Goal: Task Accomplishment & Management: Complete application form

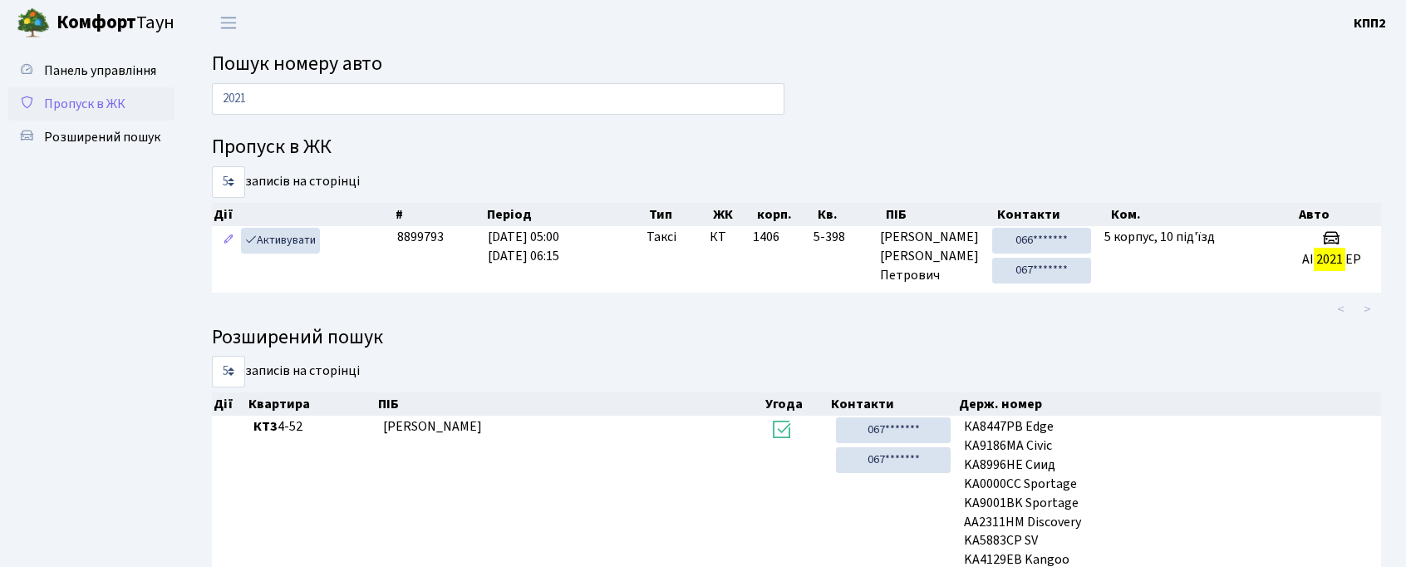
type input "2021"
click at [48, 105] on span "Пропуск в ЖК" at bounding box center [84, 104] width 81 height 18
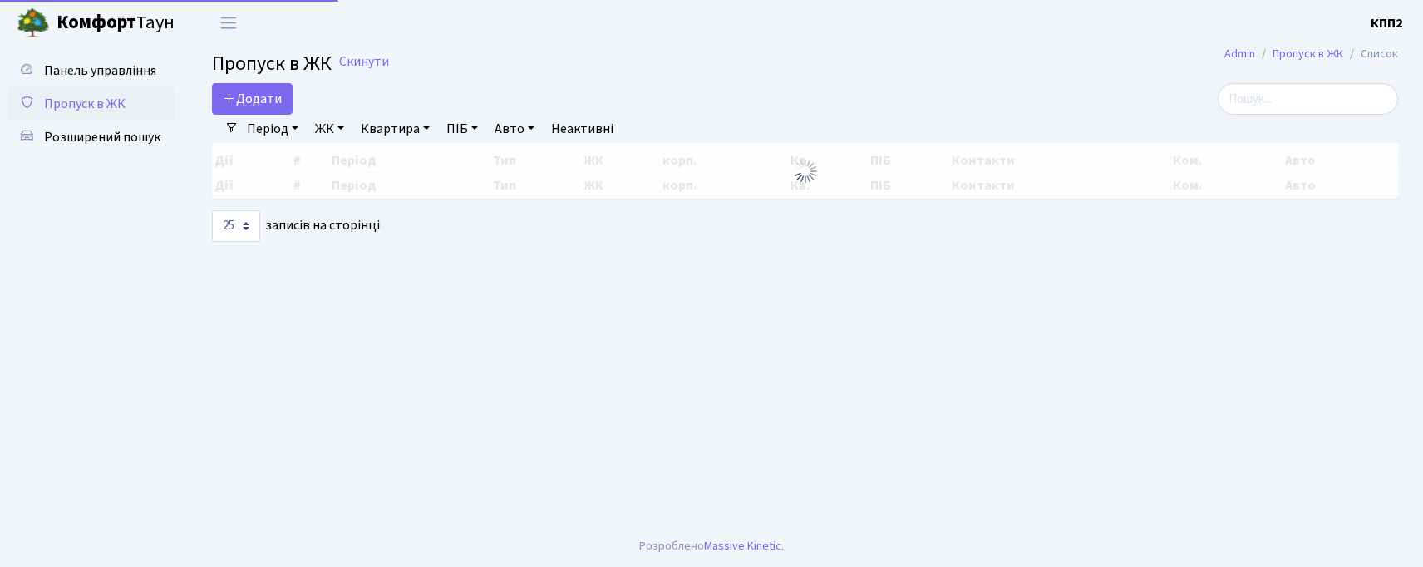
select select "25"
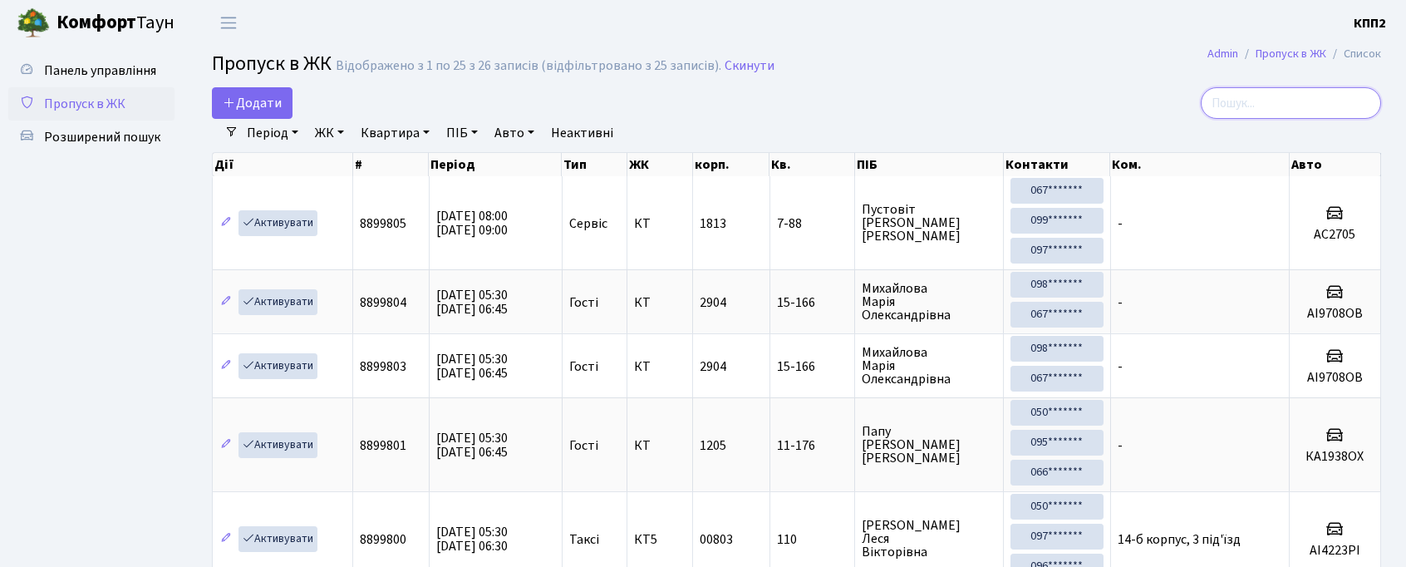
click at [1310, 114] on input "search" at bounding box center [1291, 103] width 180 height 32
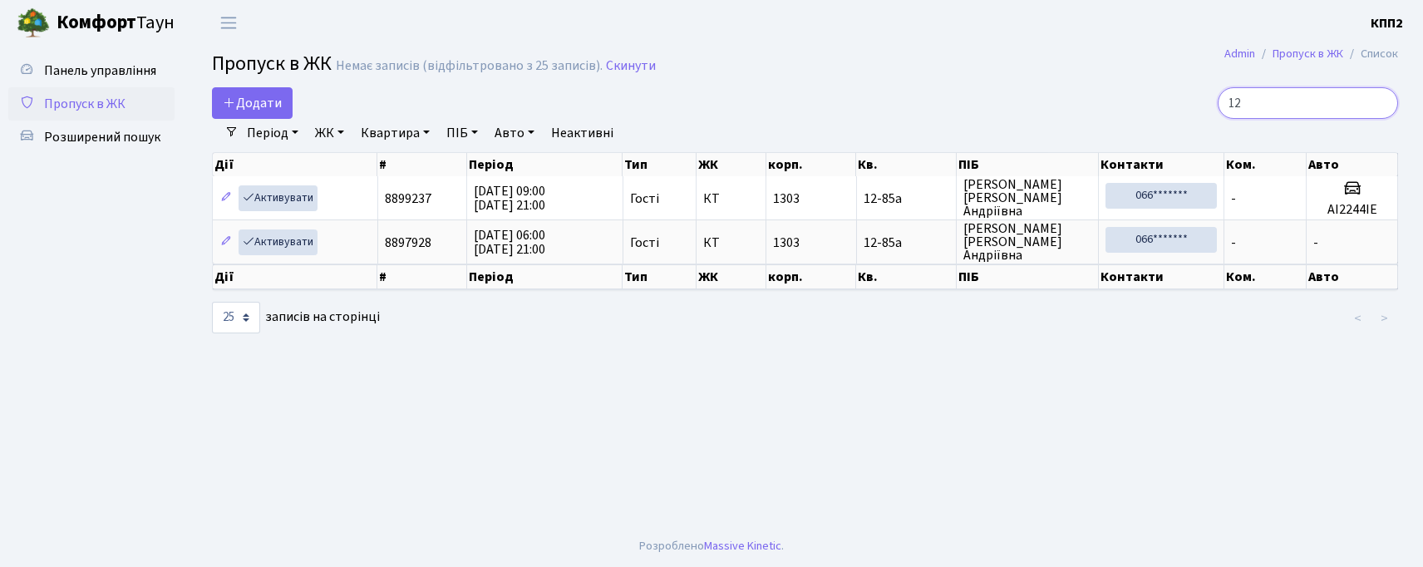
type input "1"
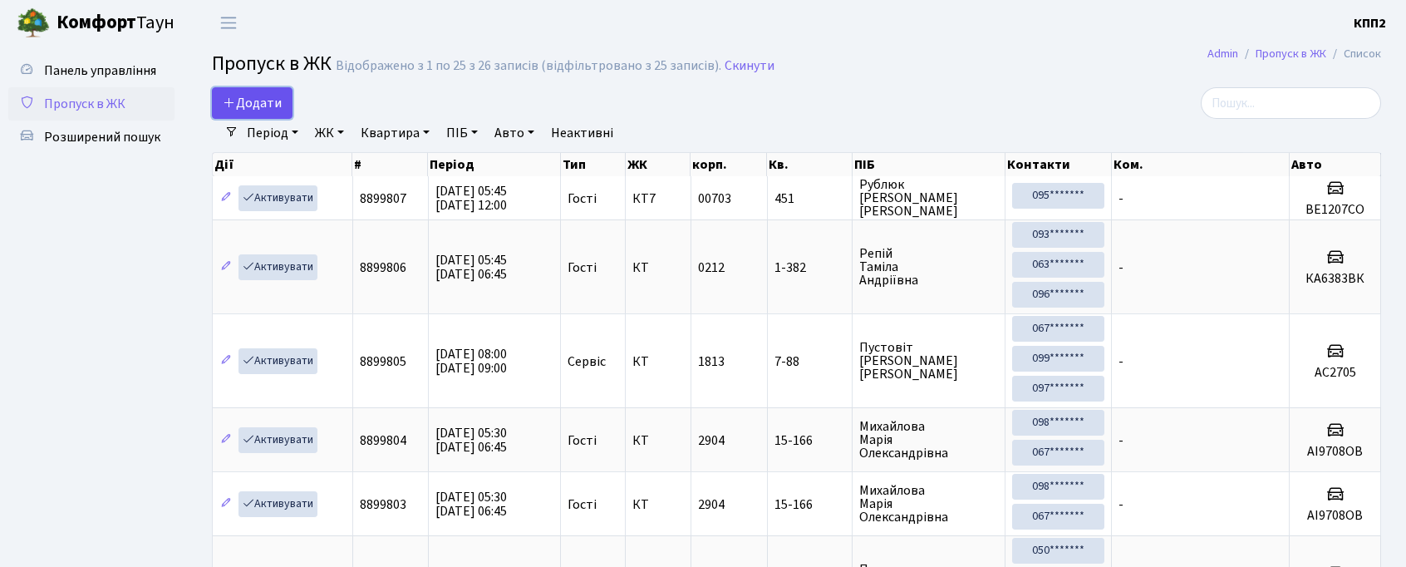
click at [257, 101] on span "Додати" at bounding box center [252, 103] width 59 height 18
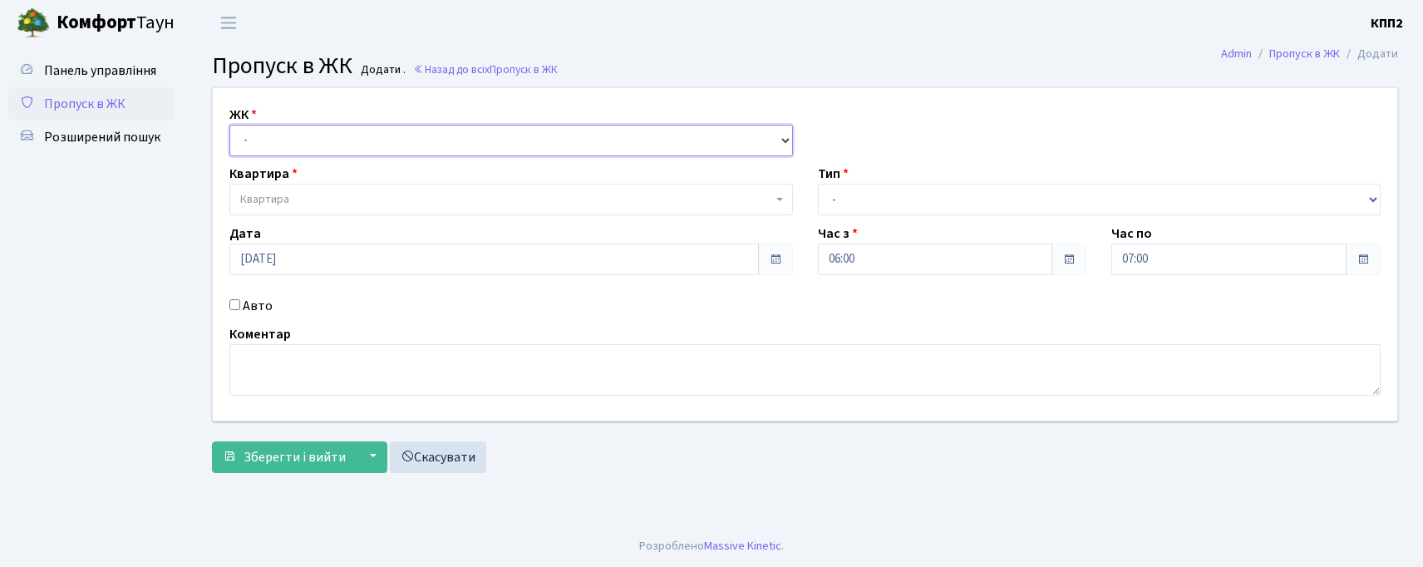
click at [331, 138] on select "- КТ, вул. Регенераторна, 4 КТ2, просп. [STREET_ADDRESS] [STREET_ADDRESS] [PERS…" at bounding box center [510, 141] width 563 height 32
select select "296"
click at [229, 125] on select "- КТ, вул. Регенераторна, 4 КТ2, просп. [STREET_ADDRESS] [STREET_ADDRESS] [PERS…" at bounding box center [510, 141] width 563 height 32
select select
click at [364, 133] on select "- КТ, вул. Регенераторна, 4 КТ2, просп. [STREET_ADDRESS] [STREET_ADDRESS] [PERS…" at bounding box center [510, 141] width 563 height 32
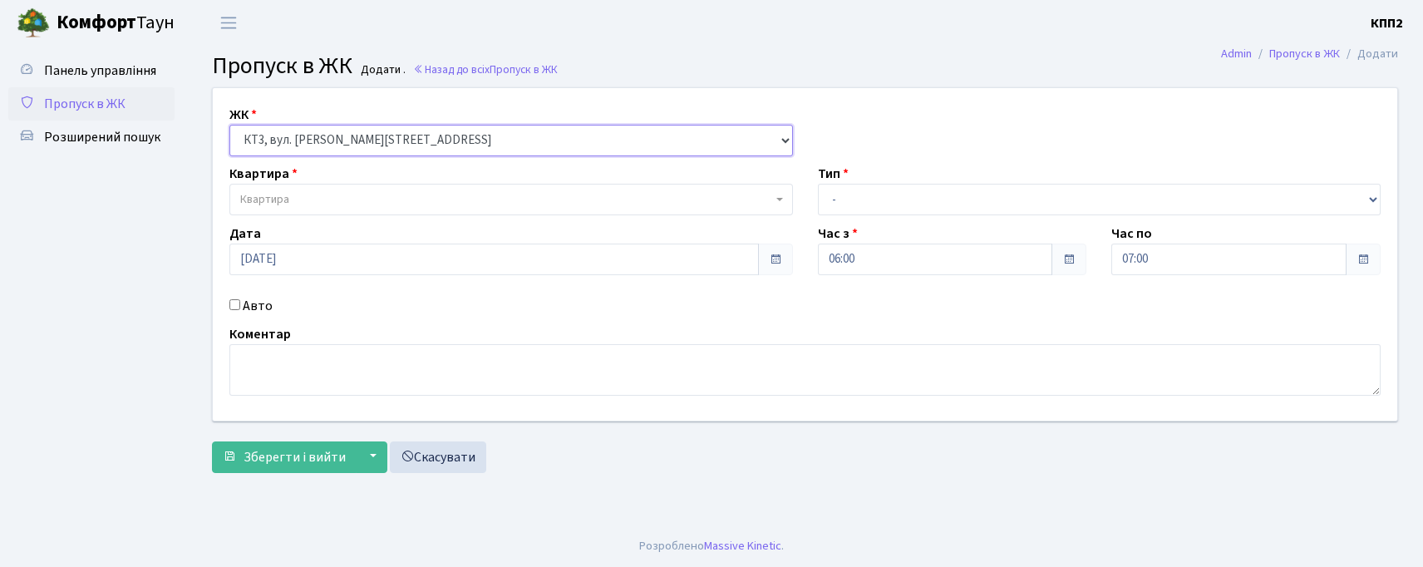
select select "302"
click at [229, 125] on select "- КТ, вул. Регенераторна, 4 КТ2, просп. [STREET_ADDRESS] [STREET_ADDRESS] [PERS…" at bounding box center [510, 141] width 563 height 32
select select
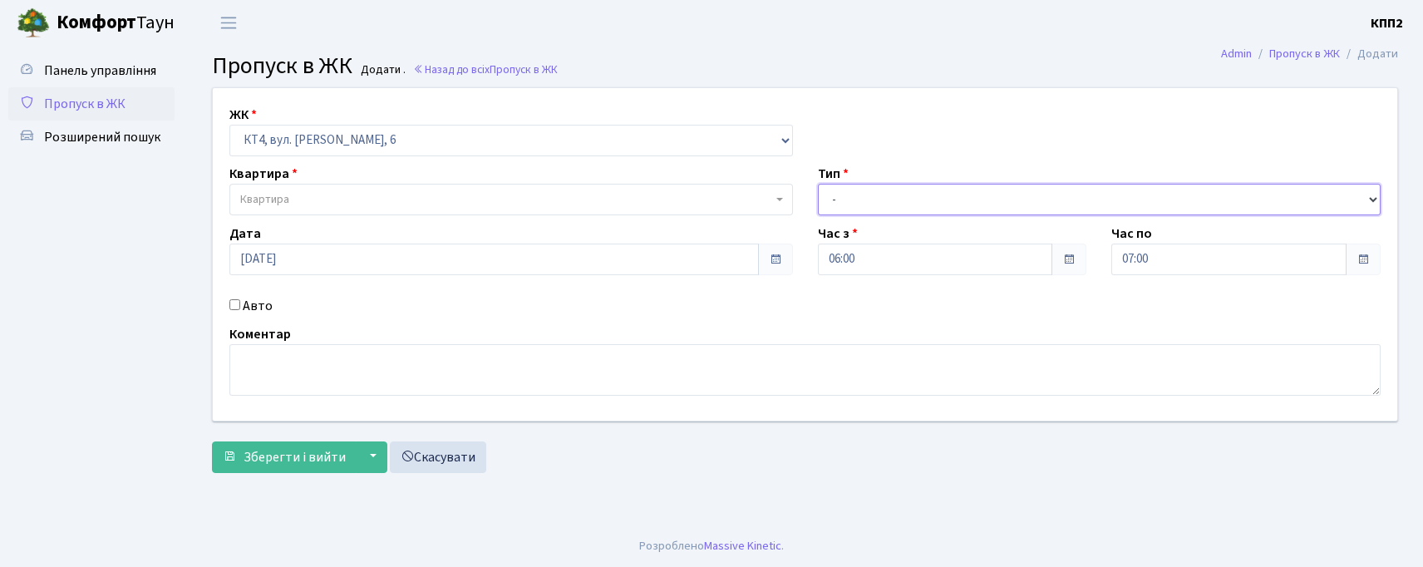
click at [855, 211] on select "- Доставка Таксі Гості Сервіс" at bounding box center [1099, 200] width 563 height 32
click at [259, 180] on label "Квартира" at bounding box center [263, 174] width 68 height 20
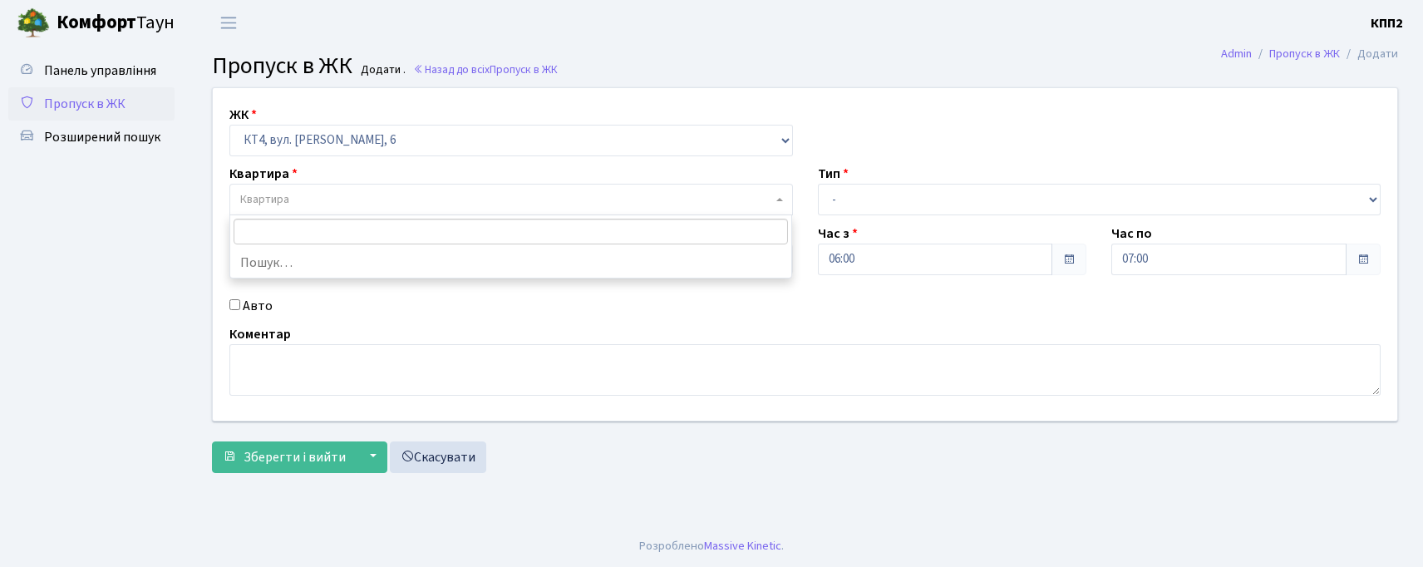
click at [273, 204] on span "Квартира" at bounding box center [264, 199] width 49 height 17
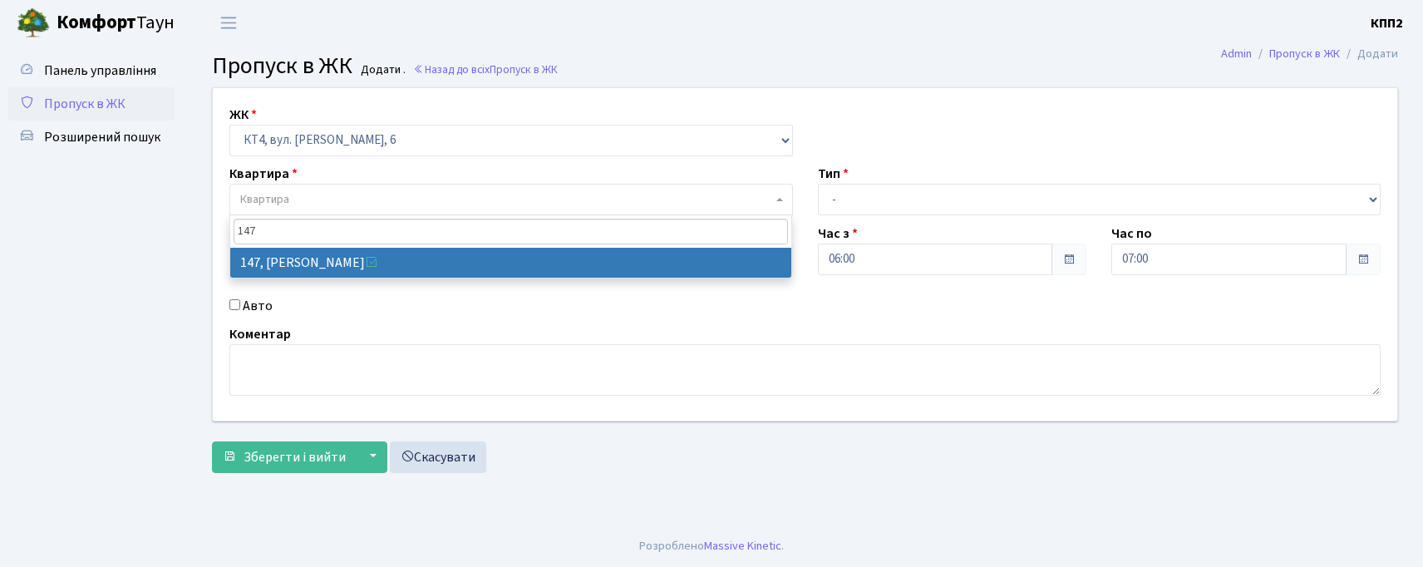
type input "147"
select select "16870"
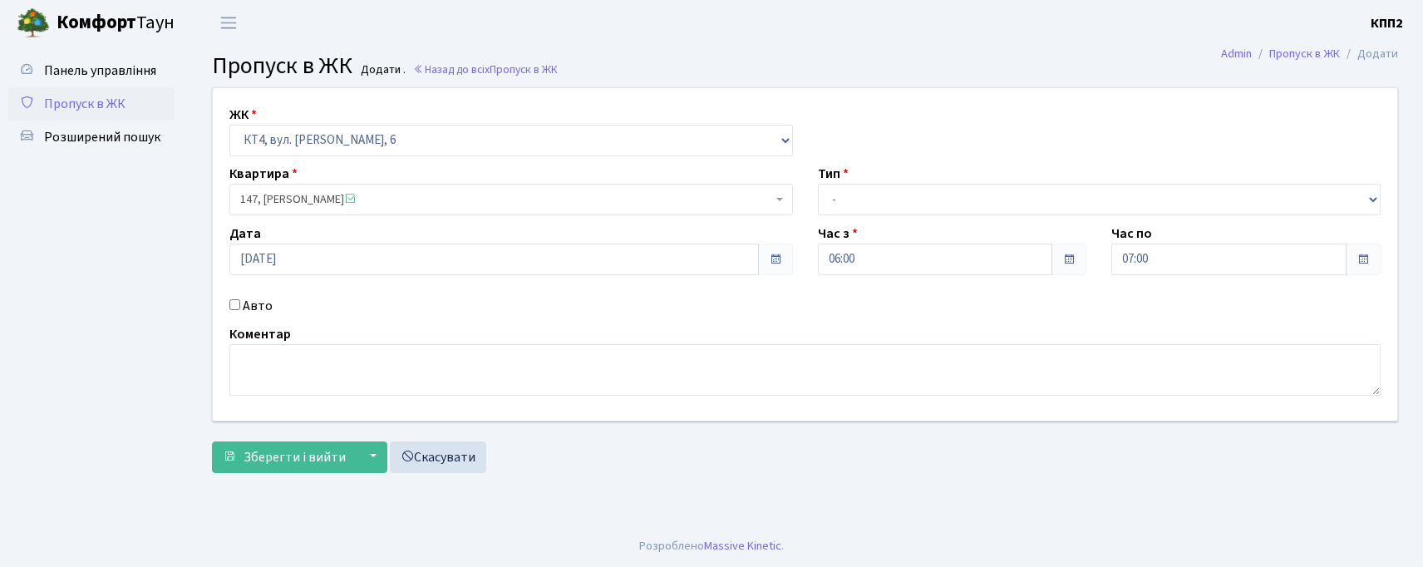
click at [237, 307] on input "Авто" at bounding box center [234, 304] width 11 height 11
checkbox input "true"
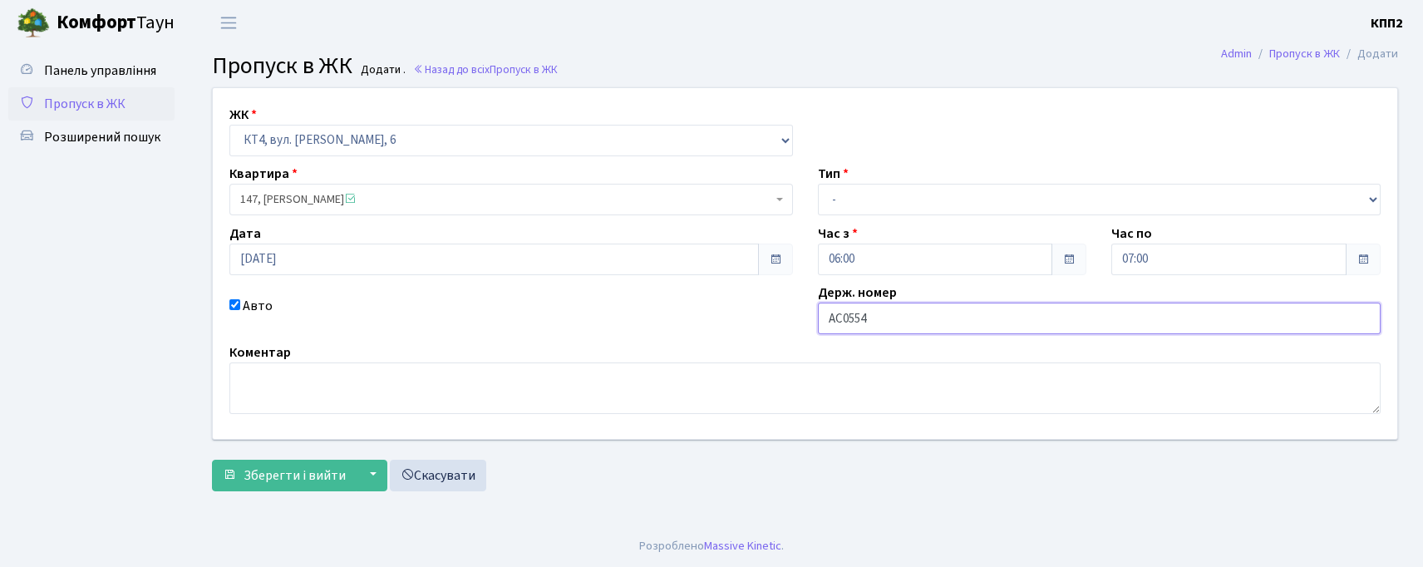
type input "АС0554"
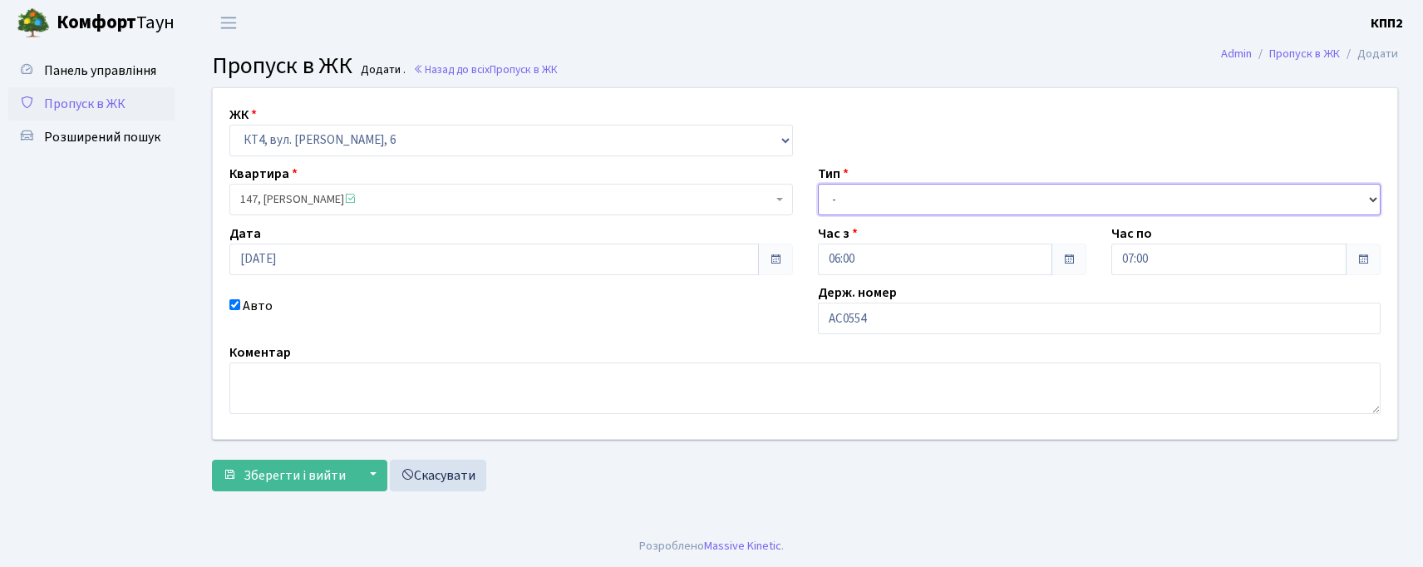
click at [882, 206] on select "- Доставка Таксі Гості Сервіс" at bounding box center [1099, 200] width 563 height 32
select select "2"
click at [818, 184] on select "- Доставка Таксі Гості Сервіс" at bounding box center [1099, 200] width 563 height 32
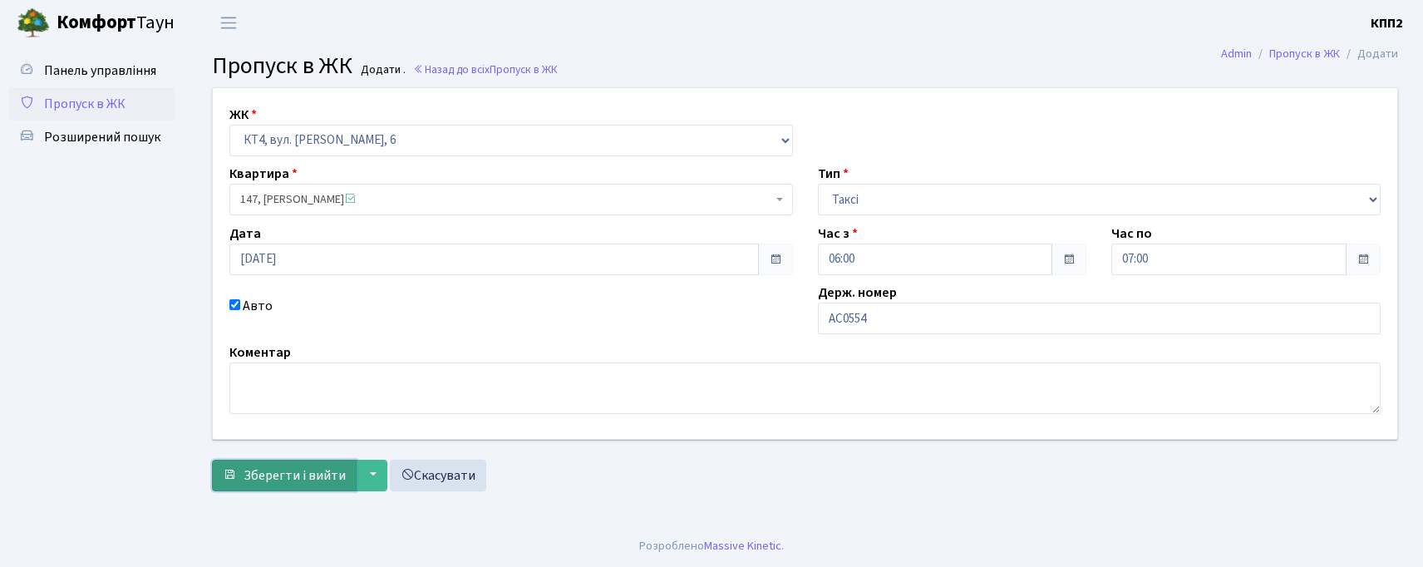
click at [267, 467] on span "Зберегти і вийти" at bounding box center [294, 475] width 102 height 18
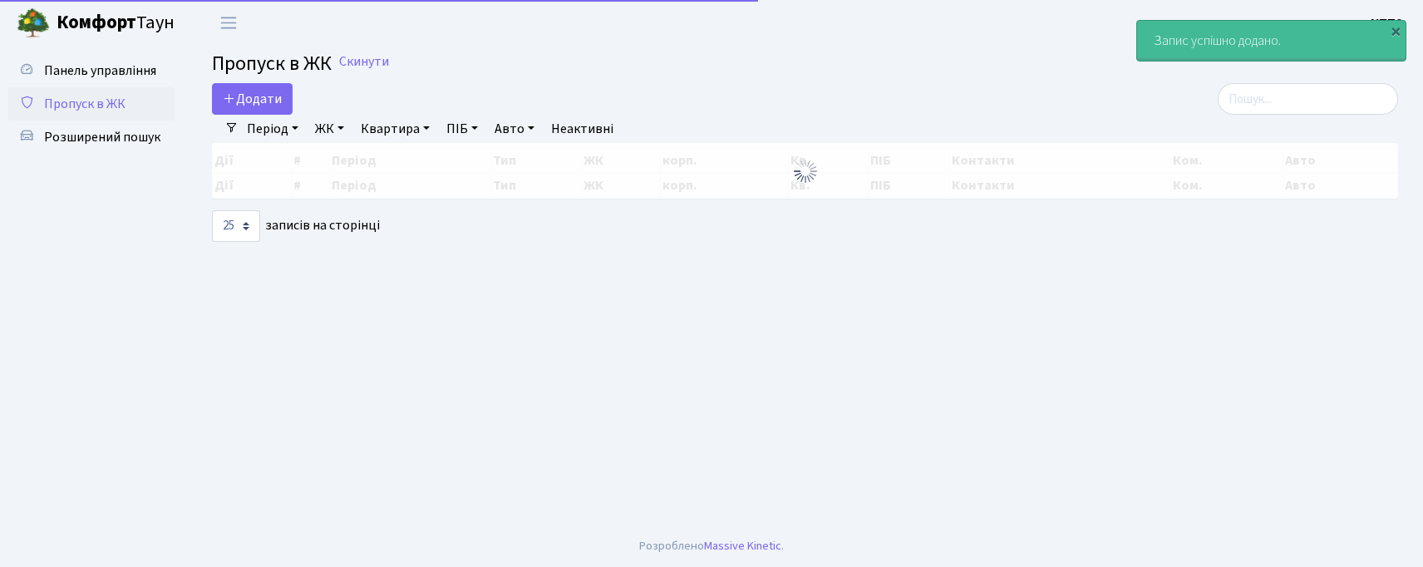
select select "25"
